Goal: Task Accomplishment & Management: Manage account settings

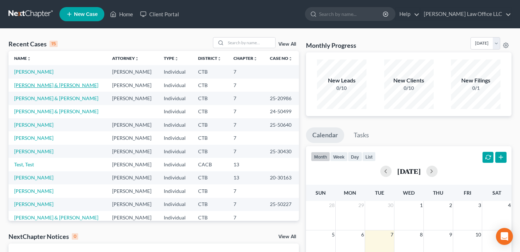
click at [46, 86] on link "[PERSON_NAME] & [PERSON_NAME]" at bounding box center [56, 85] width 84 height 6
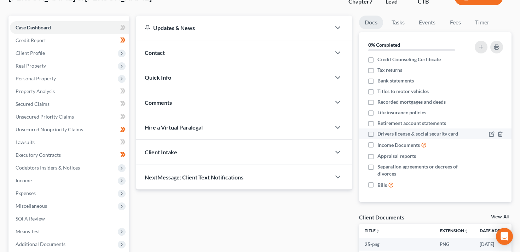
scroll to position [203, 0]
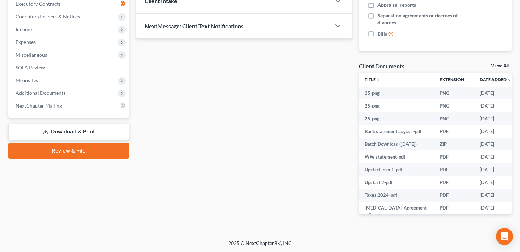
click at [501, 61] on div "Docs Tasks Events Fees Timer 0% Completed Nothing here yet! Pay advices Credit …" at bounding box center [434, 45] width 159 height 361
click at [501, 65] on link "View All" at bounding box center [500, 65] width 18 height 5
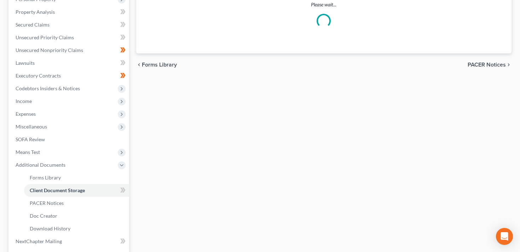
select select "0"
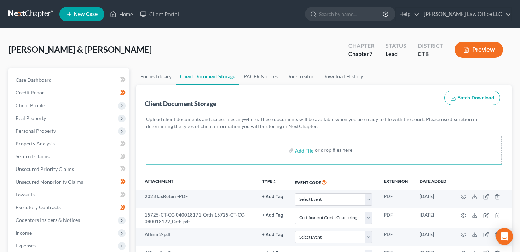
select select "0"
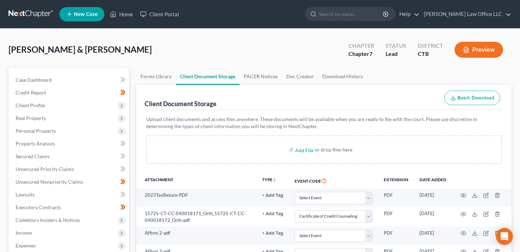
select select "0"
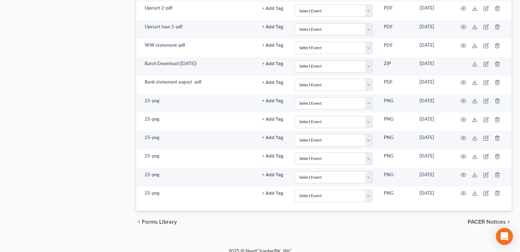
scroll to position [2431, 0]
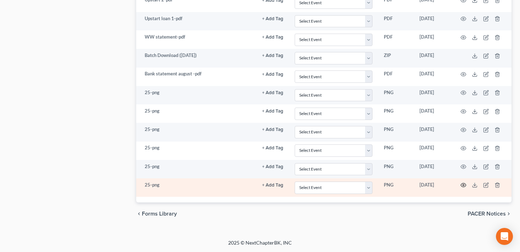
click at [461, 183] on icon "button" at bounding box center [463, 185] width 6 height 6
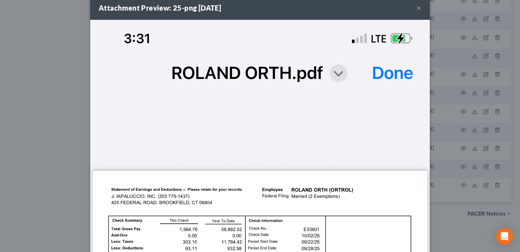
scroll to position [4, 0]
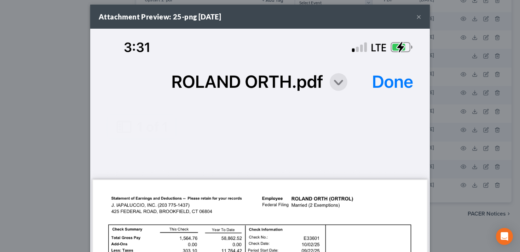
click at [418, 15] on button "×" at bounding box center [418, 16] width 5 height 8
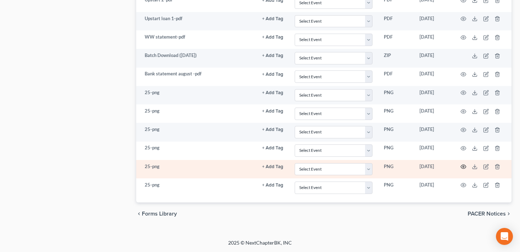
click at [463, 167] on icon "button" at bounding box center [463, 167] width 6 height 6
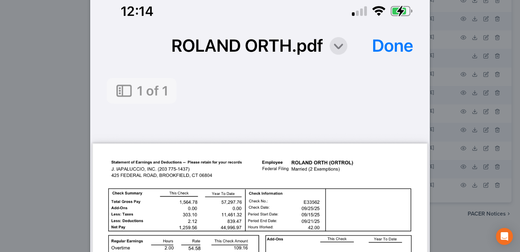
scroll to position [0, 0]
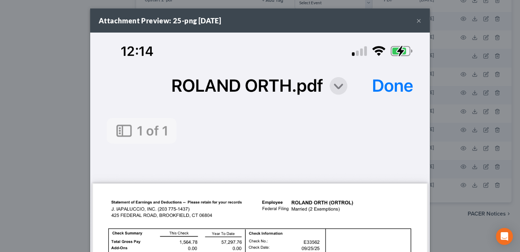
click at [418, 21] on button "×" at bounding box center [418, 20] width 5 height 8
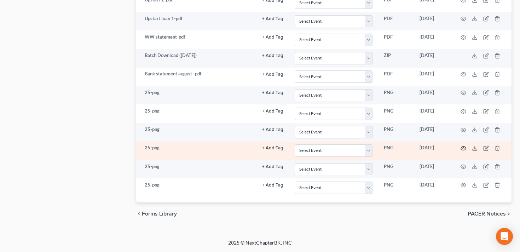
click at [463, 147] on circle "button" at bounding box center [462, 147] width 1 height 1
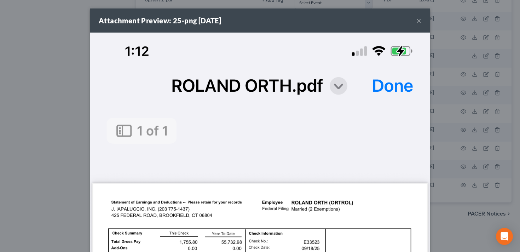
click at [418, 18] on button "×" at bounding box center [418, 20] width 5 height 8
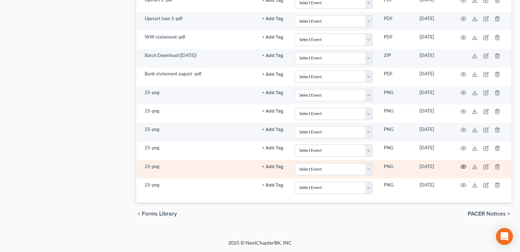
click at [462, 167] on icon "button" at bounding box center [463, 167] width 6 height 6
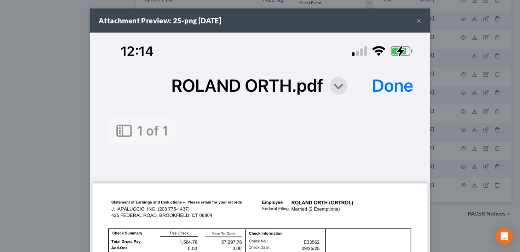
click at [420, 17] on button "×" at bounding box center [418, 20] width 5 height 8
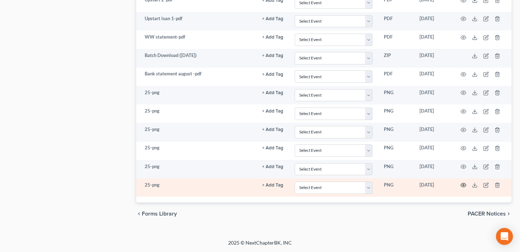
click at [463, 183] on icon "button" at bounding box center [463, 185] width 6 height 6
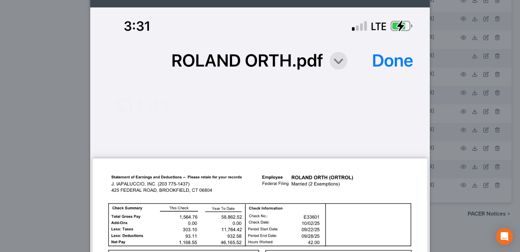
scroll to position [13, 0]
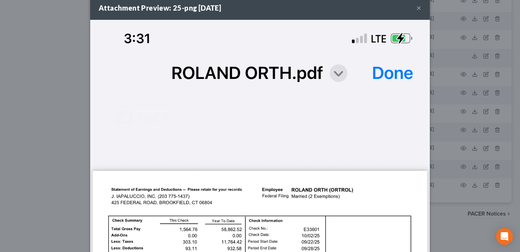
click at [418, 8] on button "×" at bounding box center [418, 8] width 5 height 8
